Goal: Transaction & Acquisition: Purchase product/service

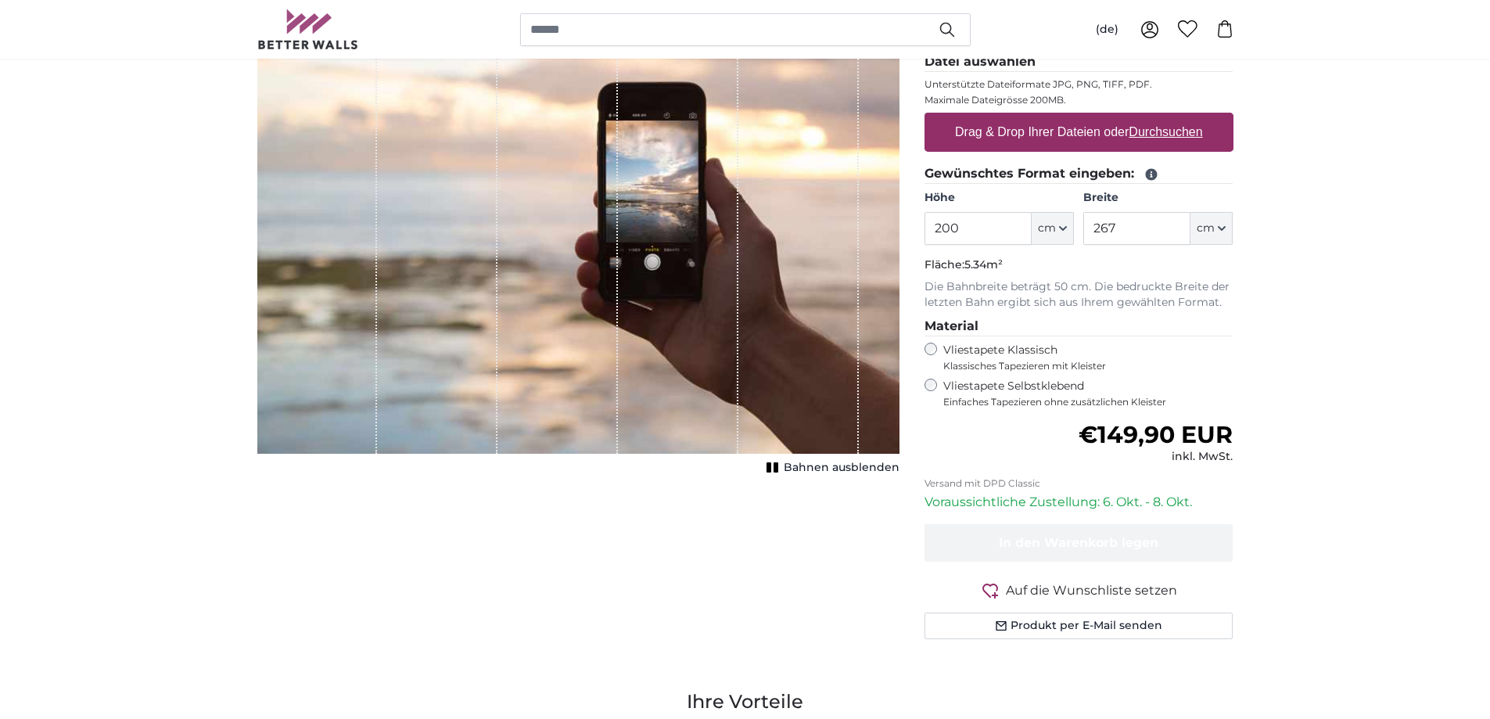
scroll to position [235, 0]
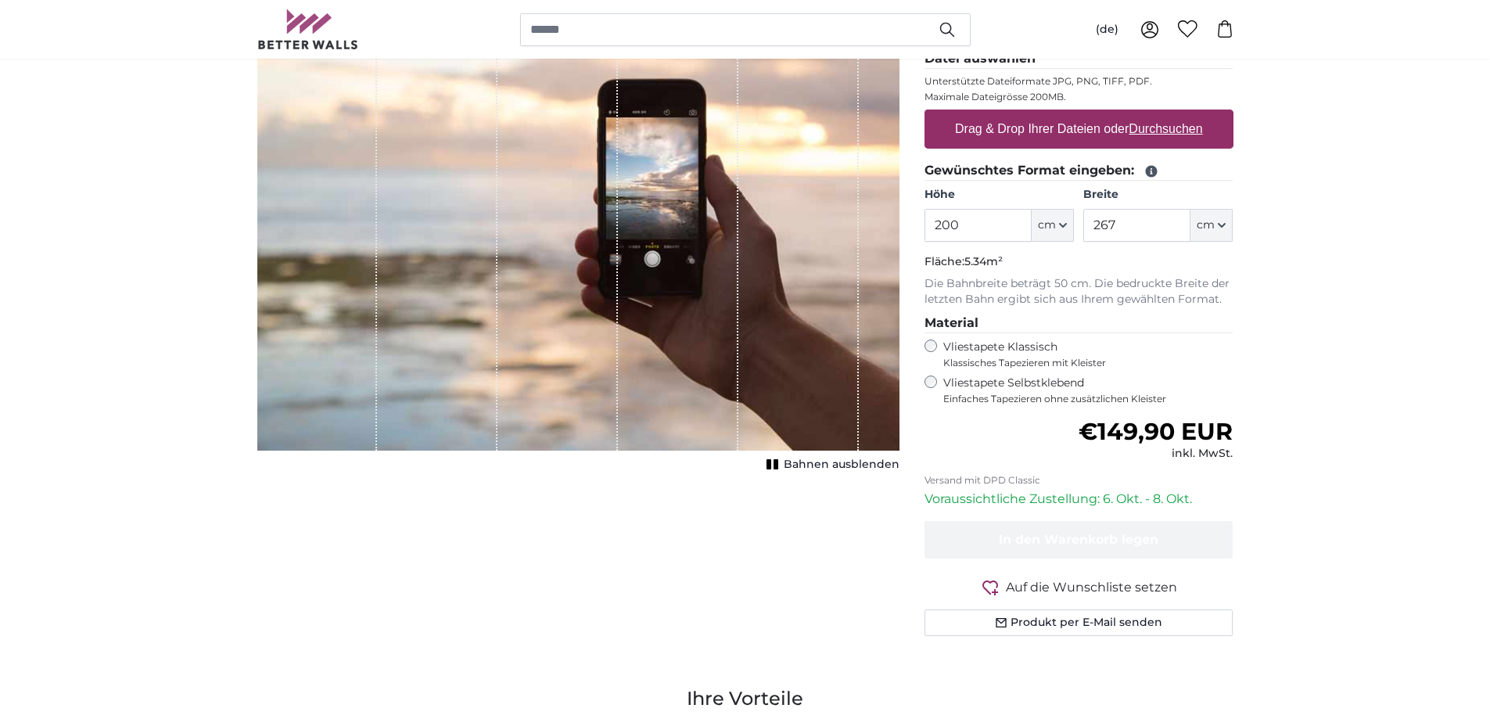
drag, startPoint x: 977, startPoint y: 230, endPoint x: 852, endPoint y: 217, distance: 125.9
click at [845, 219] on product-detail "Abbrechen Bild zuschneiden Bahnen ausblenden Eigenes Foto als Tapete Nr. WQ553 …" at bounding box center [745, 309] width 1001 height 730
type input "211"
click at [996, 196] on label "Höhe" at bounding box center [999, 195] width 149 height 16
click at [996, 209] on input "211" at bounding box center [978, 225] width 107 height 33
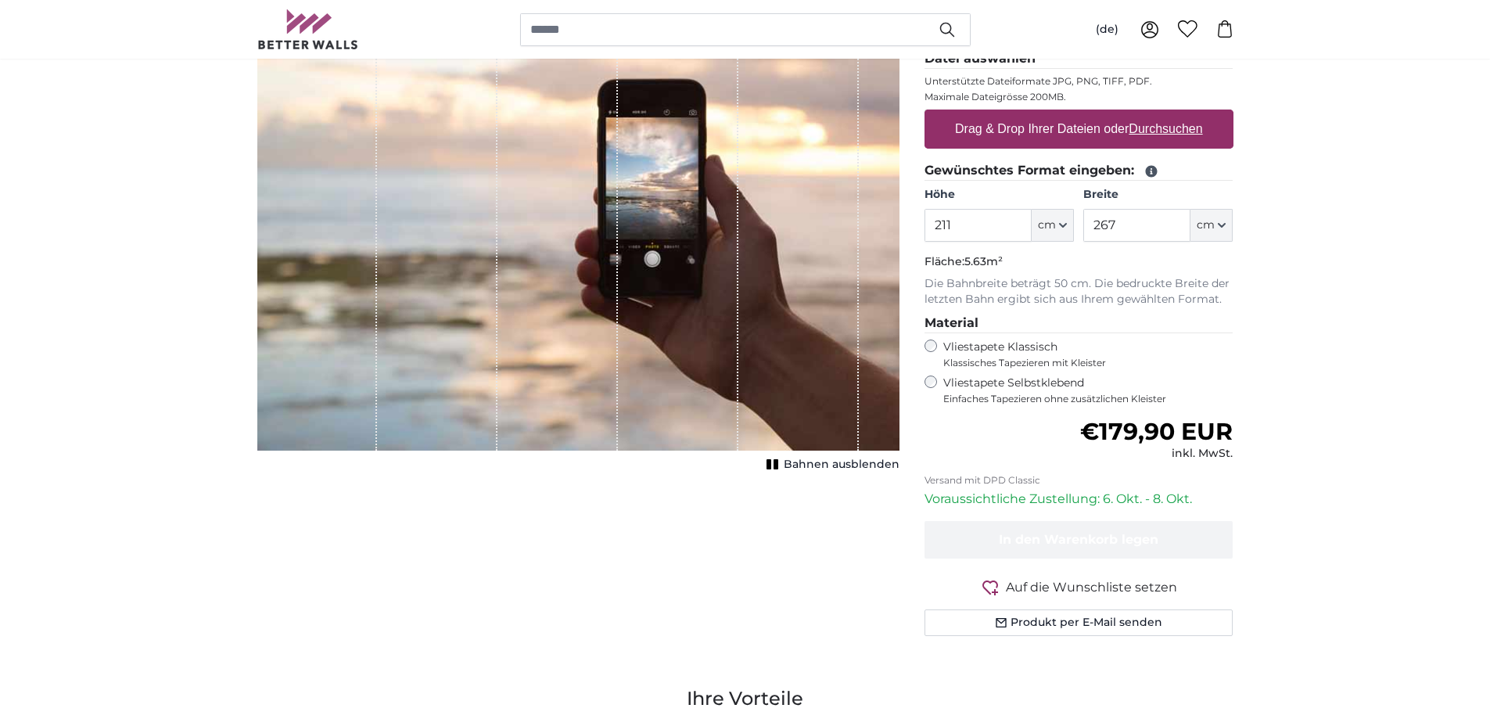
click at [984, 198] on label "Höhe" at bounding box center [999, 195] width 149 height 16
click at [984, 209] on input "211" at bounding box center [978, 225] width 107 height 33
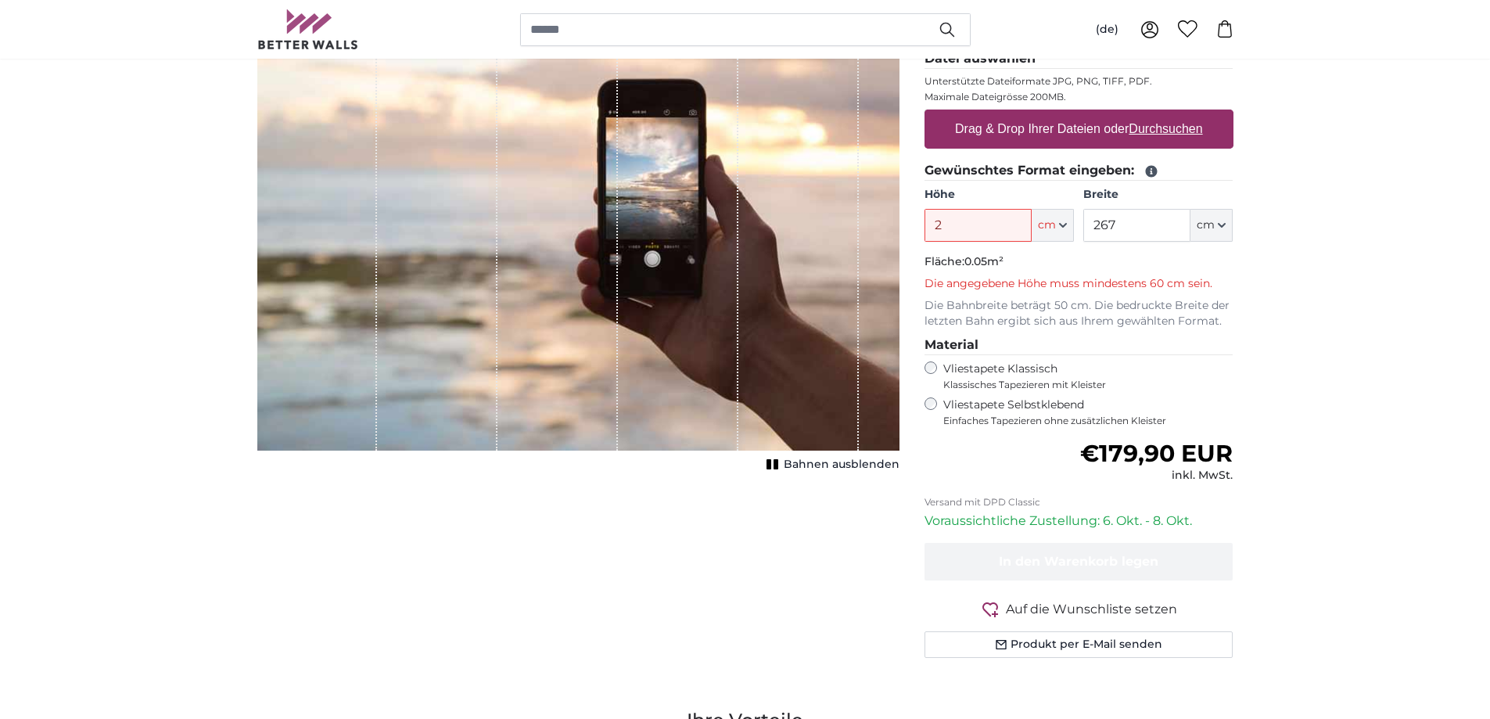
click at [989, 232] on input "2" at bounding box center [978, 225] width 107 height 33
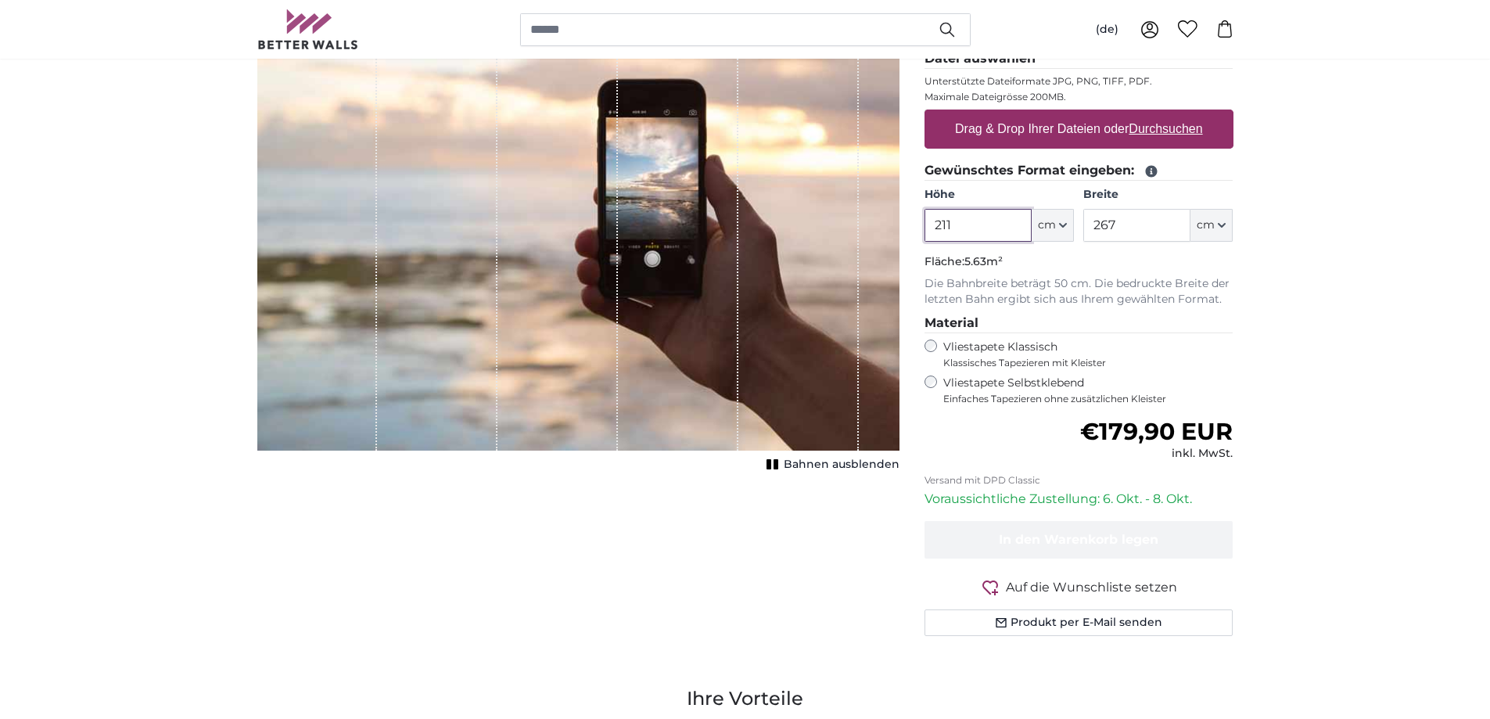
type input "211"
drag, startPoint x: 1149, startPoint y: 228, endPoint x: 1059, endPoint y: 230, distance: 90.0
click at [1059, 230] on div "Höhe 211 ft cm Centimeter (cm) Inches (inch) Feet (ft. in.) Breite 267 ft cm Ce…" at bounding box center [1079, 214] width 309 height 55
type input "161"
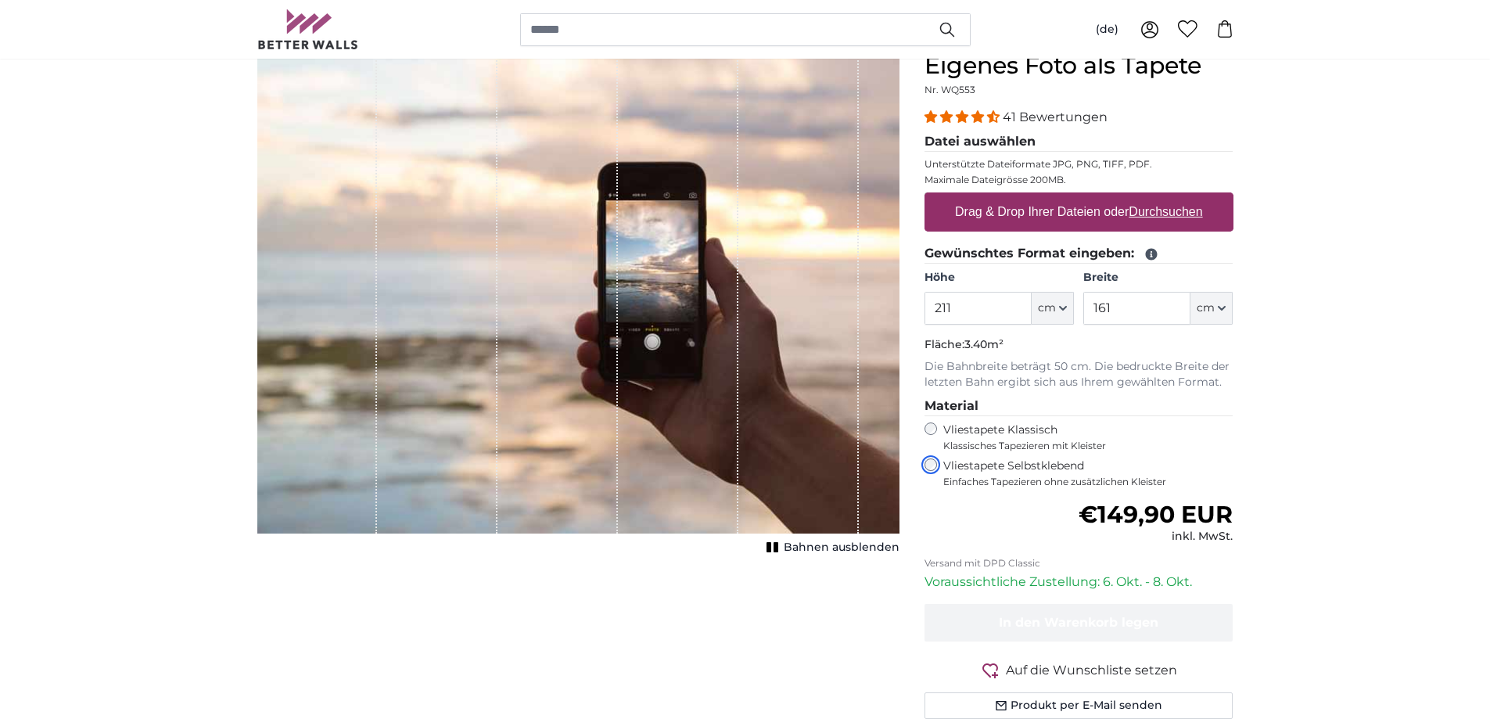
scroll to position [156, 0]
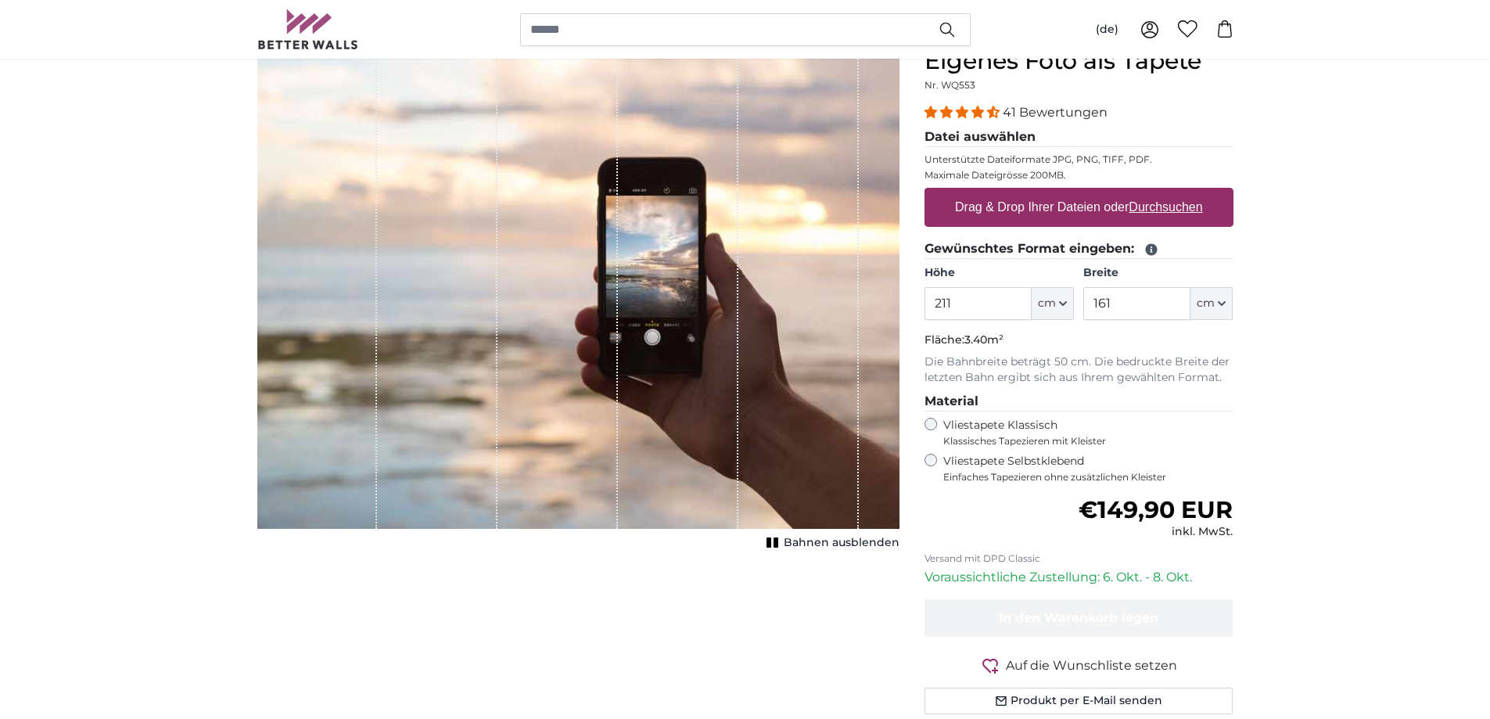
click at [857, 430] on div "1 of 1" at bounding box center [799, 288] width 120 height 482
click at [776, 543] on icon "1 of 1" at bounding box center [773, 543] width 16 height 12
click at [772, 542] on rect "1 of 1" at bounding box center [769, 542] width 5 height 10
click at [1182, 207] on u "Durchsuchen" at bounding box center [1166, 206] width 74 height 13
click at [1182, 192] on input "Drag & Drop Ihrer Dateien oder Durchsuchen" at bounding box center [1079, 190] width 309 height 5
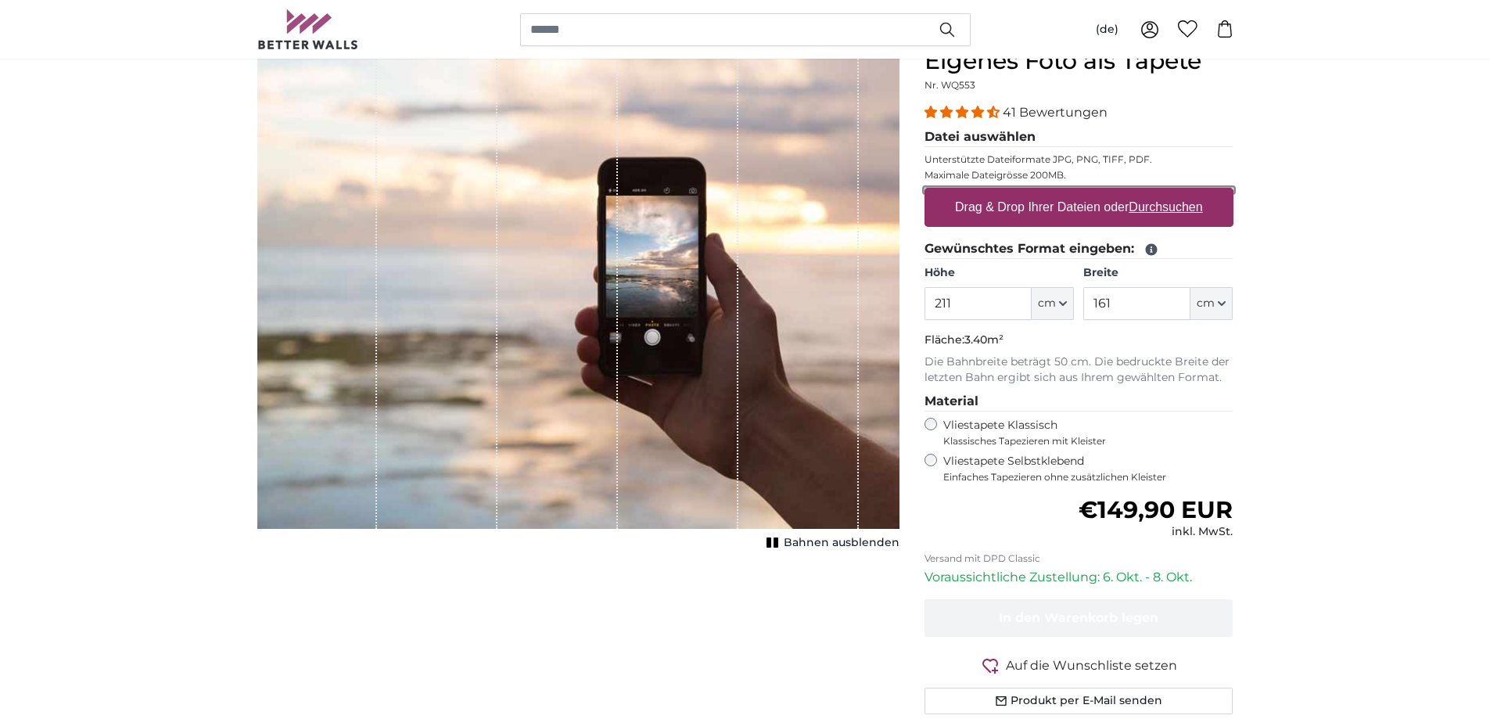
type input "**********"
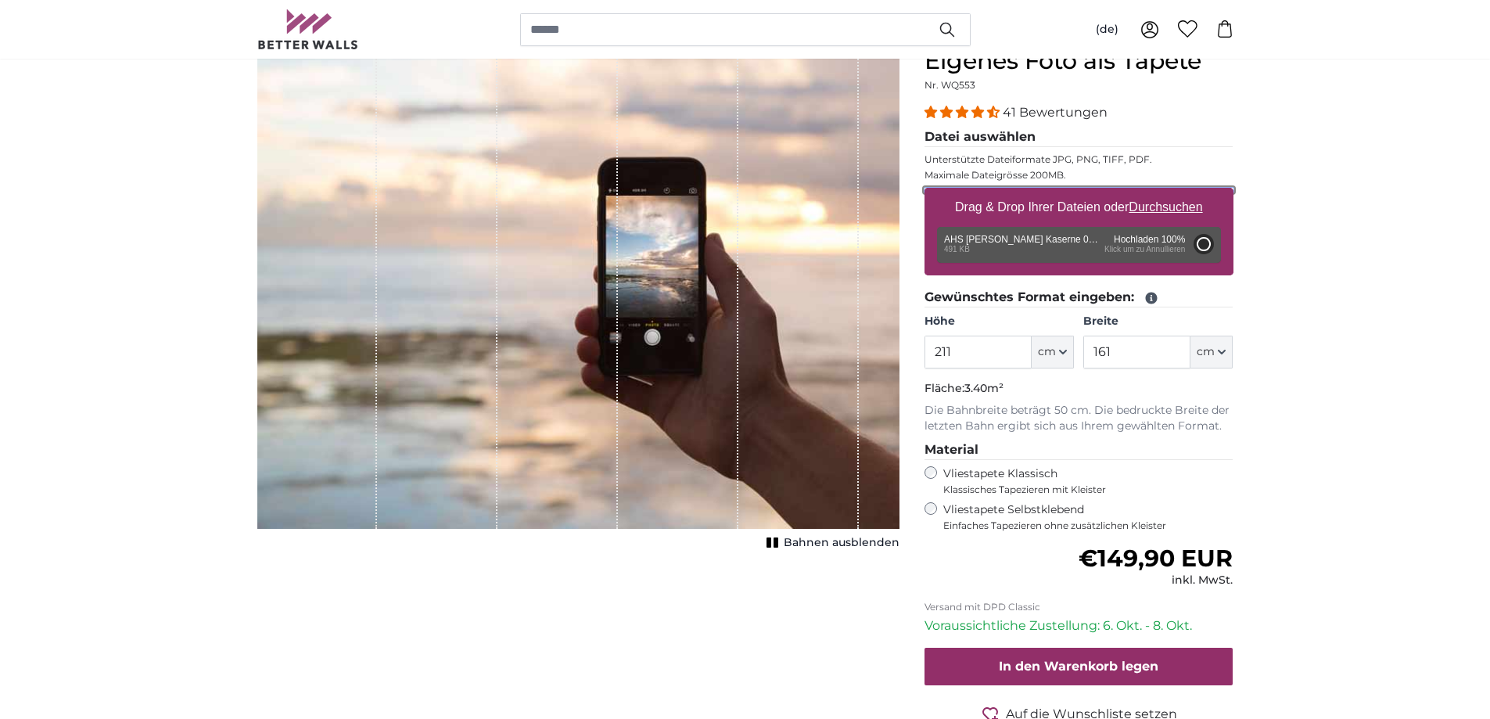
type input "128"
type input "170.2"
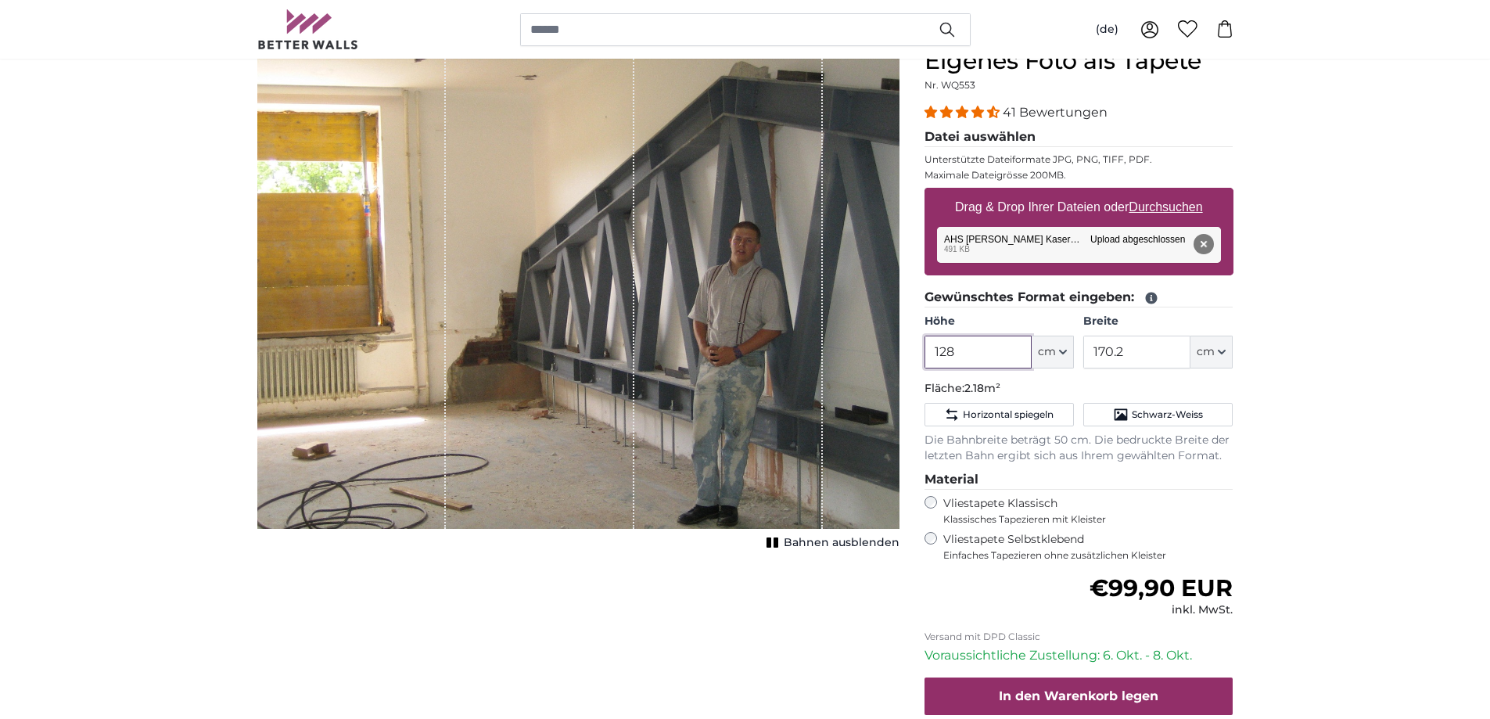
drag, startPoint x: 976, startPoint y: 356, endPoint x: 896, endPoint y: 354, distance: 80.6
click at [904, 354] on product-detail "Abbrechen Bild zuschneiden Bahnen ausblenden Eigenes Foto als Tapete Nr. WQ553 …" at bounding box center [745, 426] width 1001 height 808
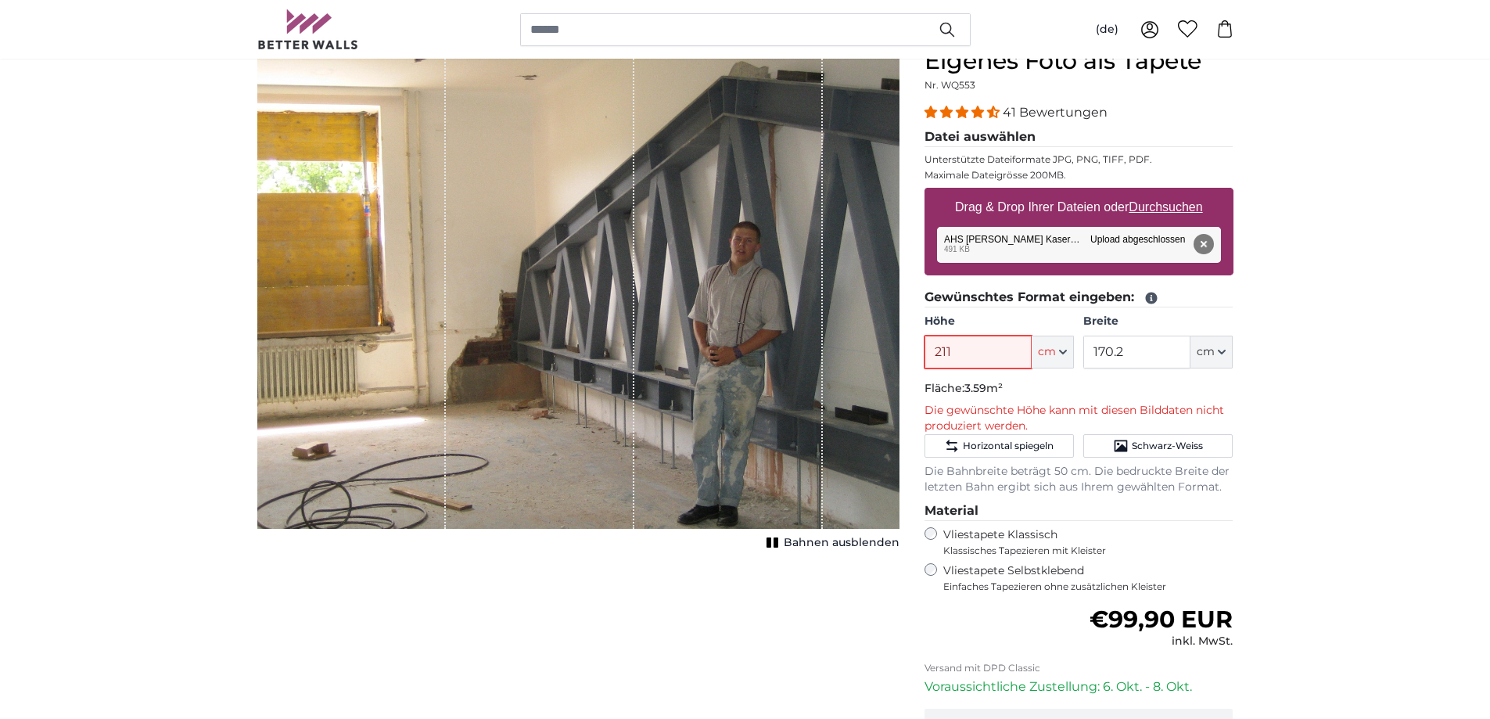
type input "211"
click at [1167, 332] on div "Breite 170.2 ft cm Centimeter (cm) Inches (inch) Feet (ft. in.)" at bounding box center [1158, 341] width 149 height 55
drag, startPoint x: 1155, startPoint y: 352, endPoint x: 1066, endPoint y: 356, distance: 88.5
click at [1068, 356] on div "Höhe 211 ft cm Centimeter (cm) Inches (inch) Feet (ft. in.) Breite 170.2 ft cm …" at bounding box center [1079, 341] width 309 height 55
type input "161"
